Goal: Ask a question

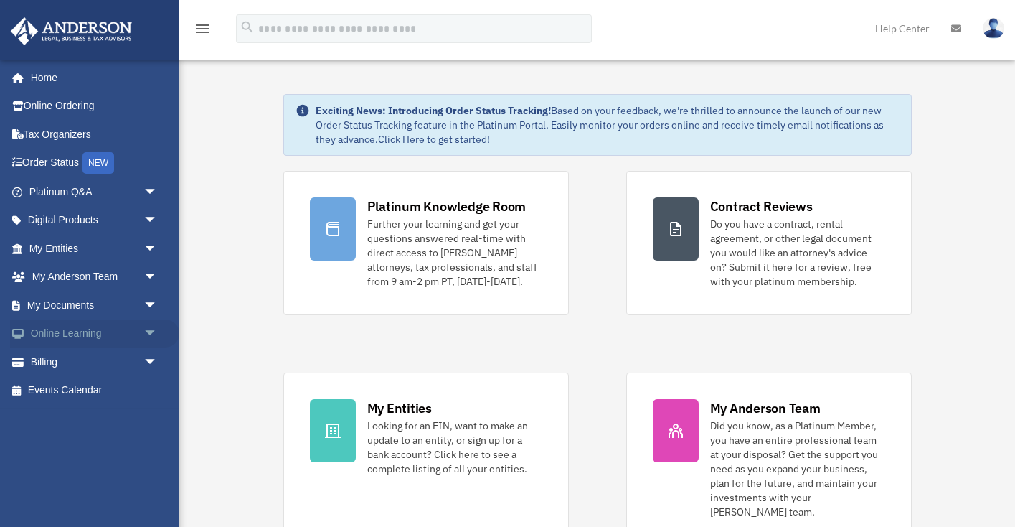
click at [143, 326] on span "arrow_drop_down" at bounding box center [157, 333] width 29 height 29
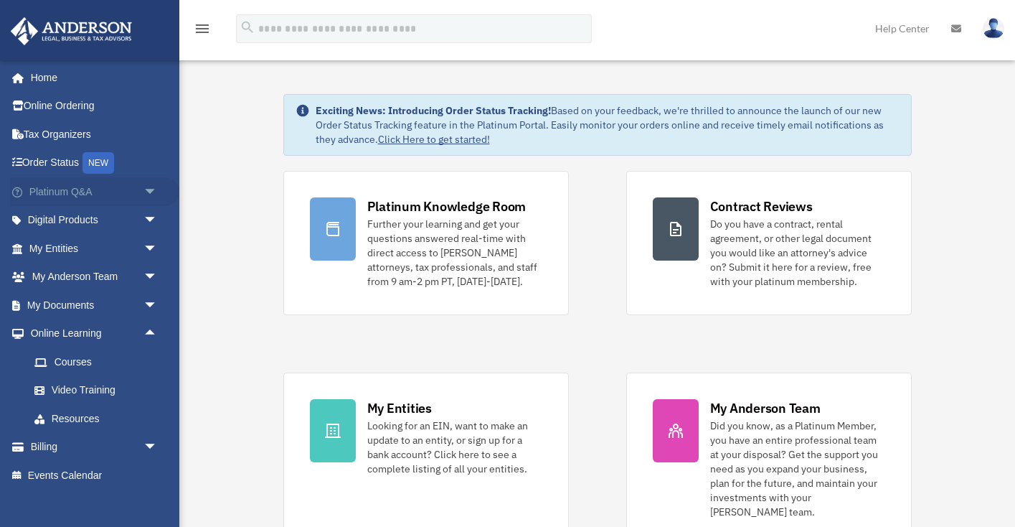
click at [143, 189] on span "arrow_drop_down" at bounding box center [157, 191] width 29 height 29
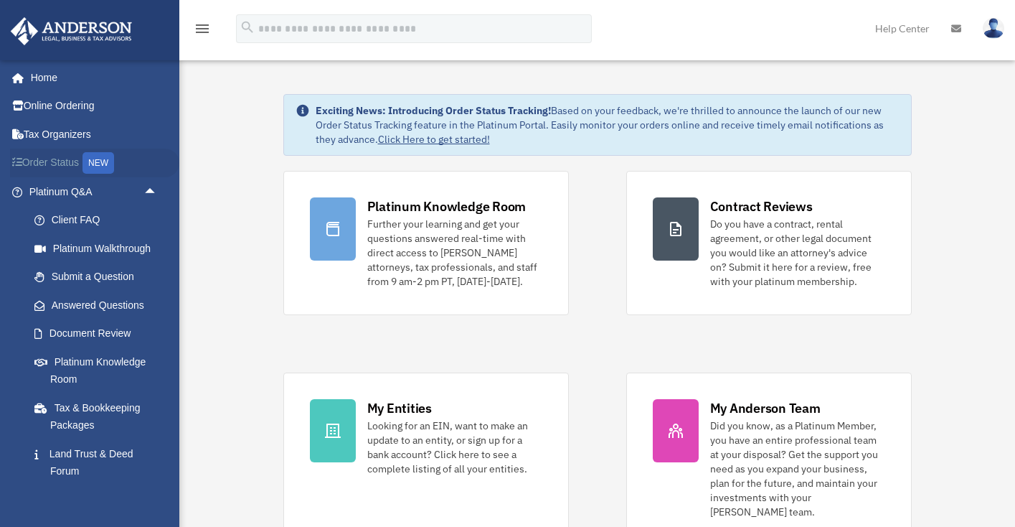
click at [63, 161] on link "Order Status NEW" at bounding box center [94, 162] width 169 height 29
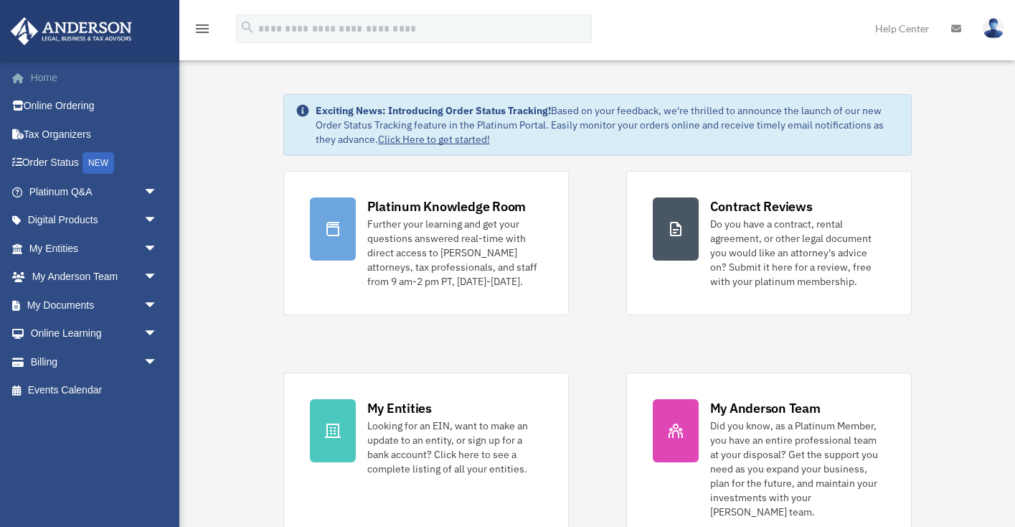
click at [90, 76] on link "Home" at bounding box center [94, 77] width 169 height 29
click at [144, 240] on span "arrow_drop_down" at bounding box center [157, 248] width 29 height 29
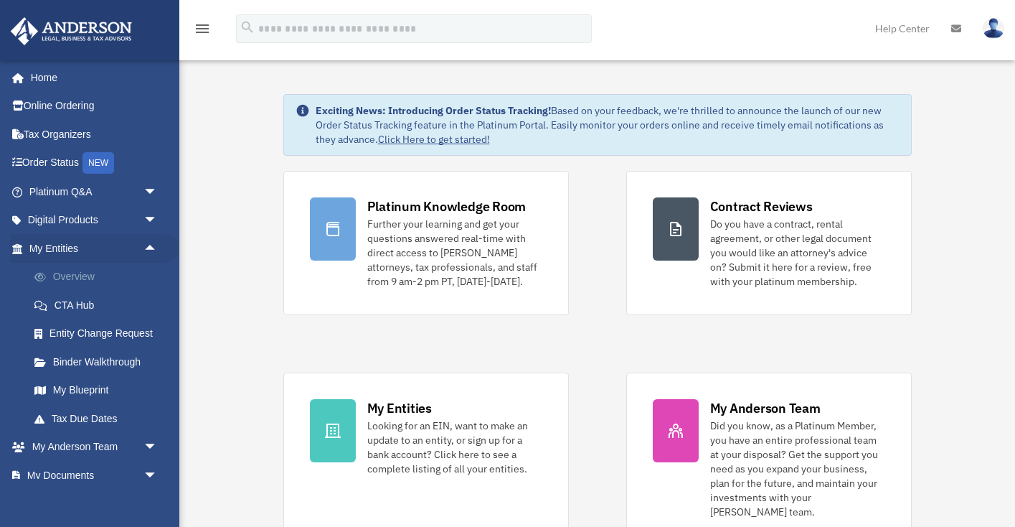
click at [88, 270] on link "Overview" at bounding box center [99, 277] width 159 height 29
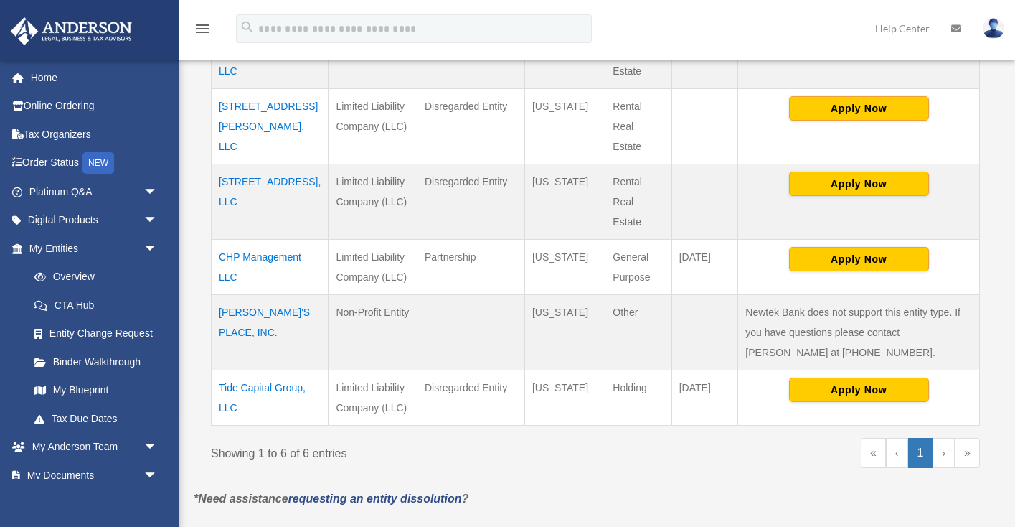
scroll to position [420, 0]
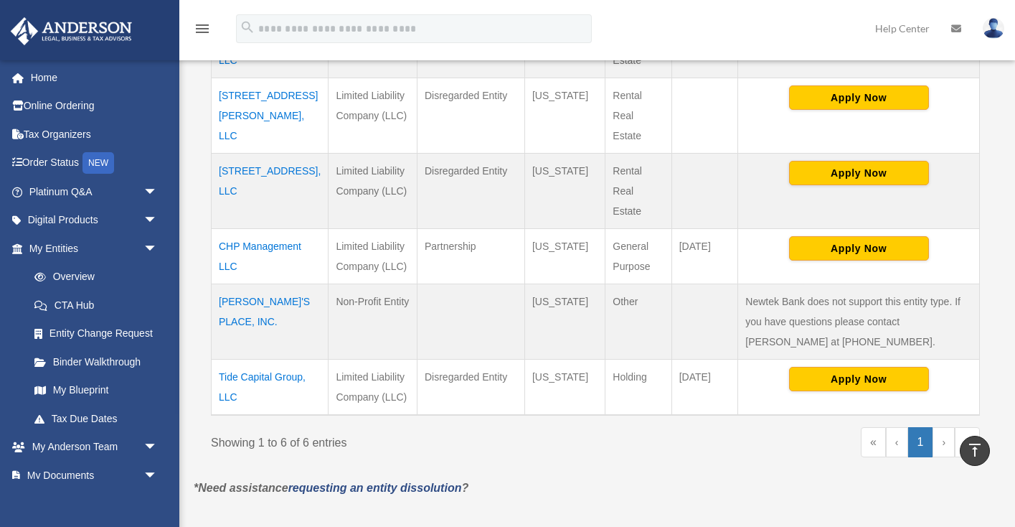
click at [232, 242] on td "CHP Management LLC" at bounding box center [270, 255] width 117 height 55
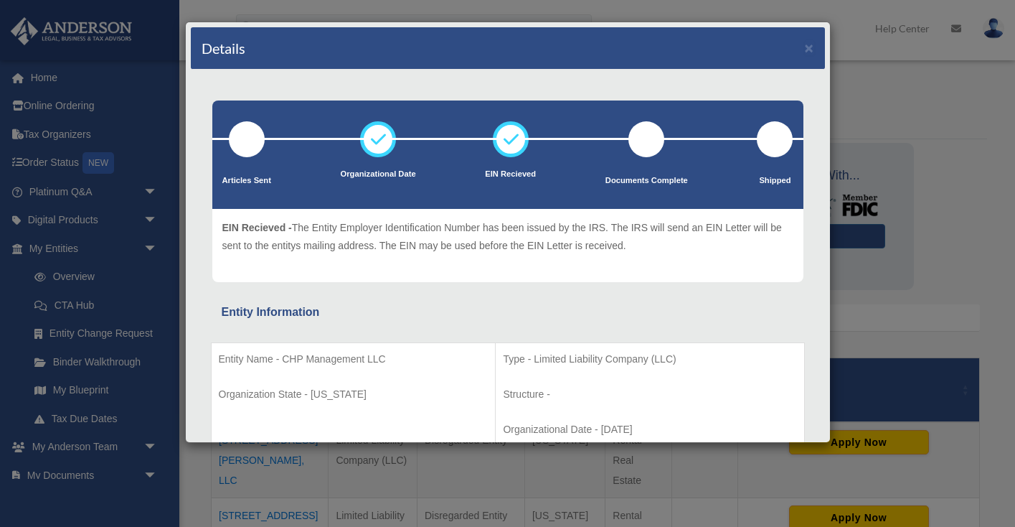
scroll to position [0, 0]
click at [808, 45] on button "×" at bounding box center [809, 47] width 9 height 15
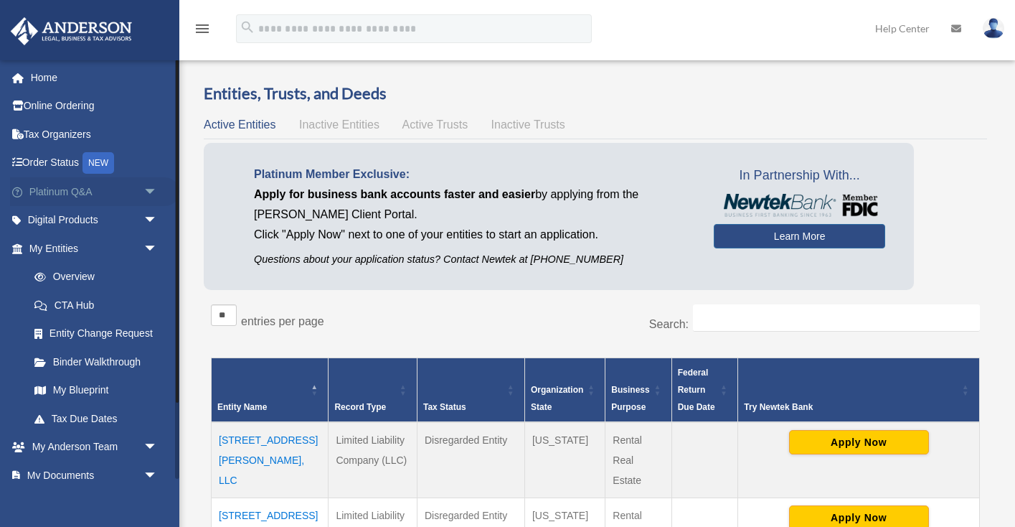
click at [143, 189] on span "arrow_drop_down" at bounding box center [157, 191] width 29 height 29
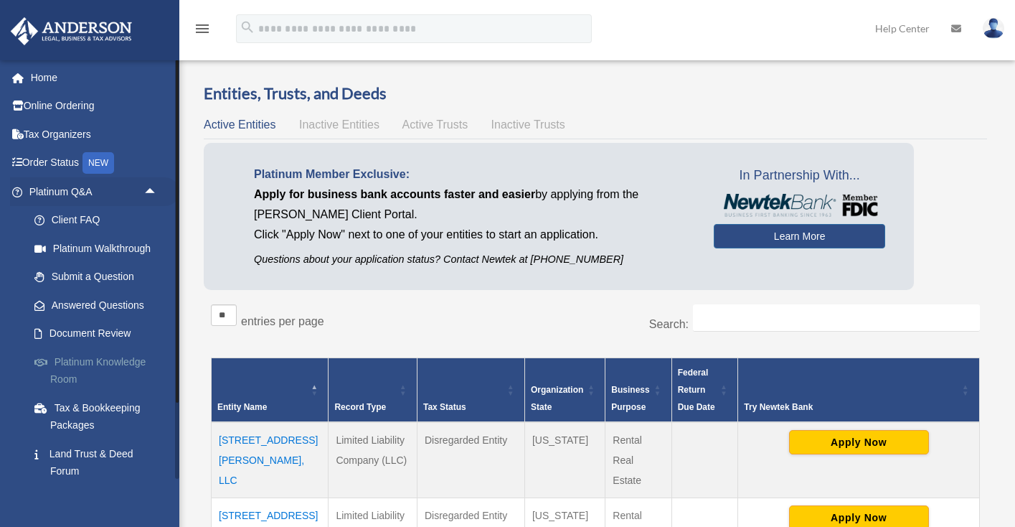
click at [95, 357] on link "Platinum Knowledge Room" at bounding box center [99, 370] width 159 height 46
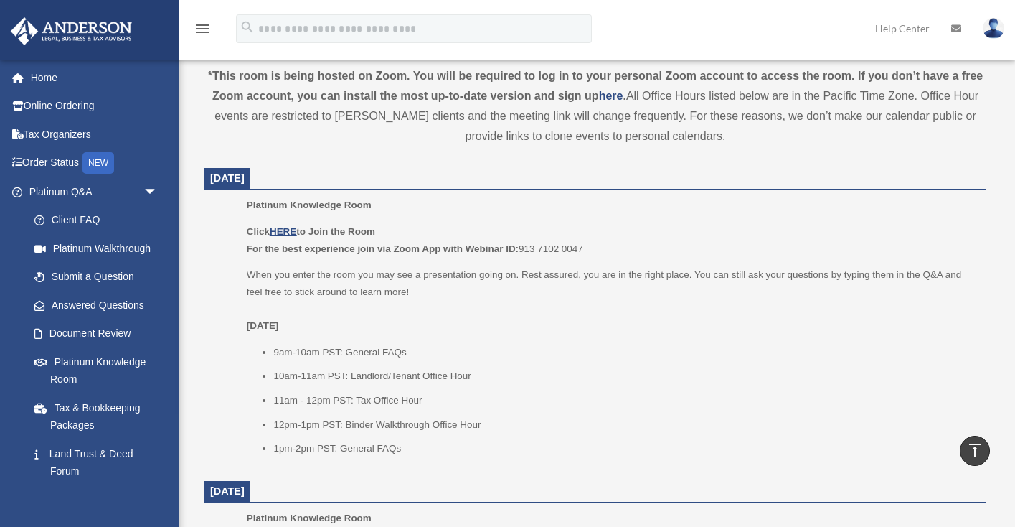
scroll to position [499, 0]
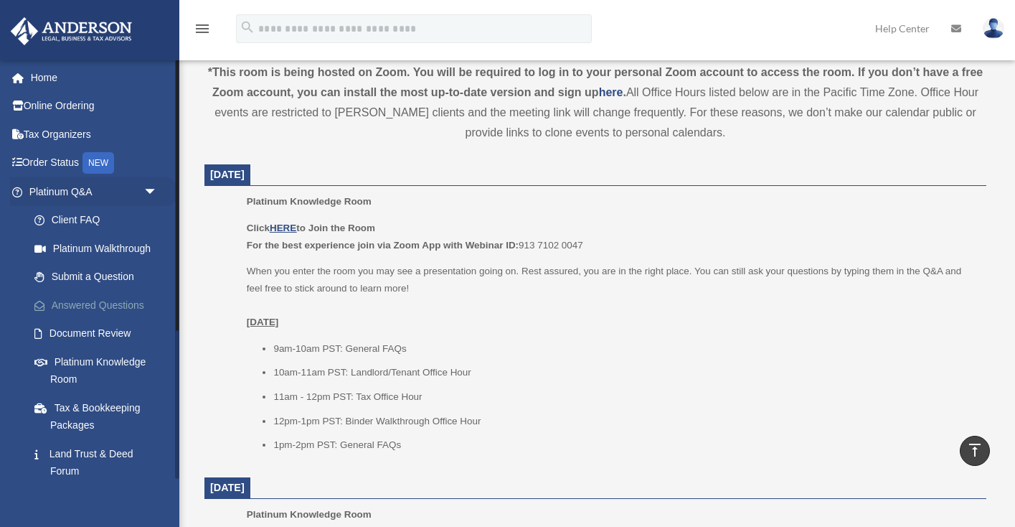
click at [102, 303] on link "Answered Questions" at bounding box center [99, 305] width 159 height 29
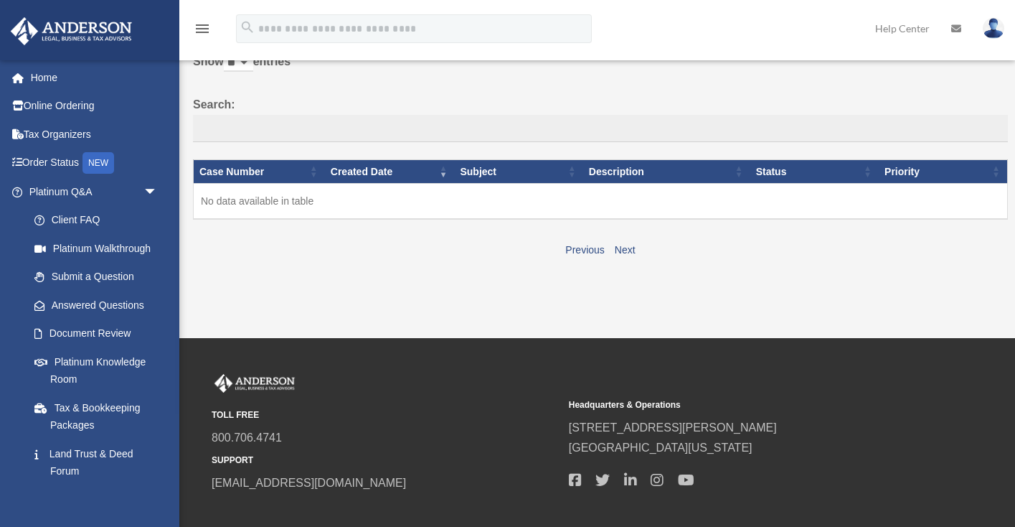
scroll to position [104, 0]
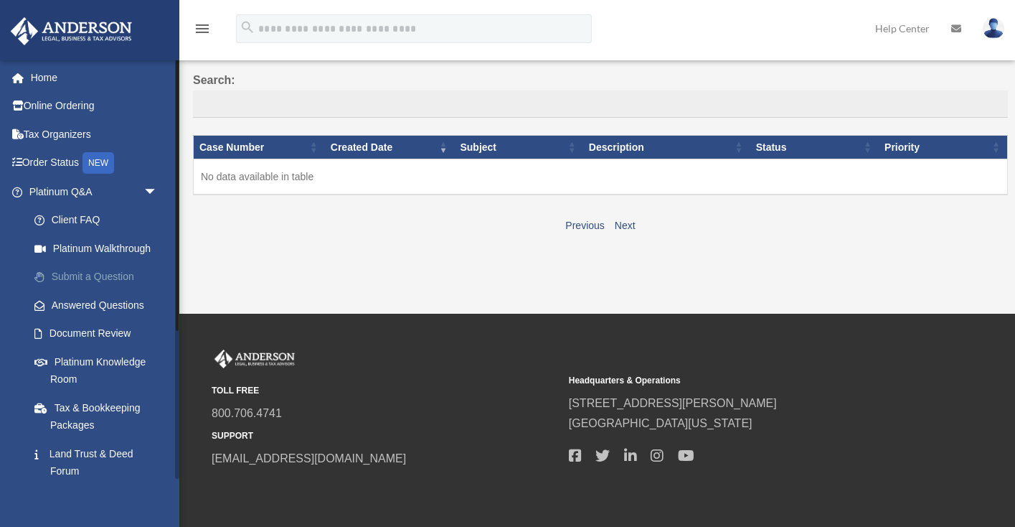
click at [113, 271] on link "Submit a Question" at bounding box center [99, 277] width 159 height 29
